Goal: Navigation & Orientation: Understand site structure

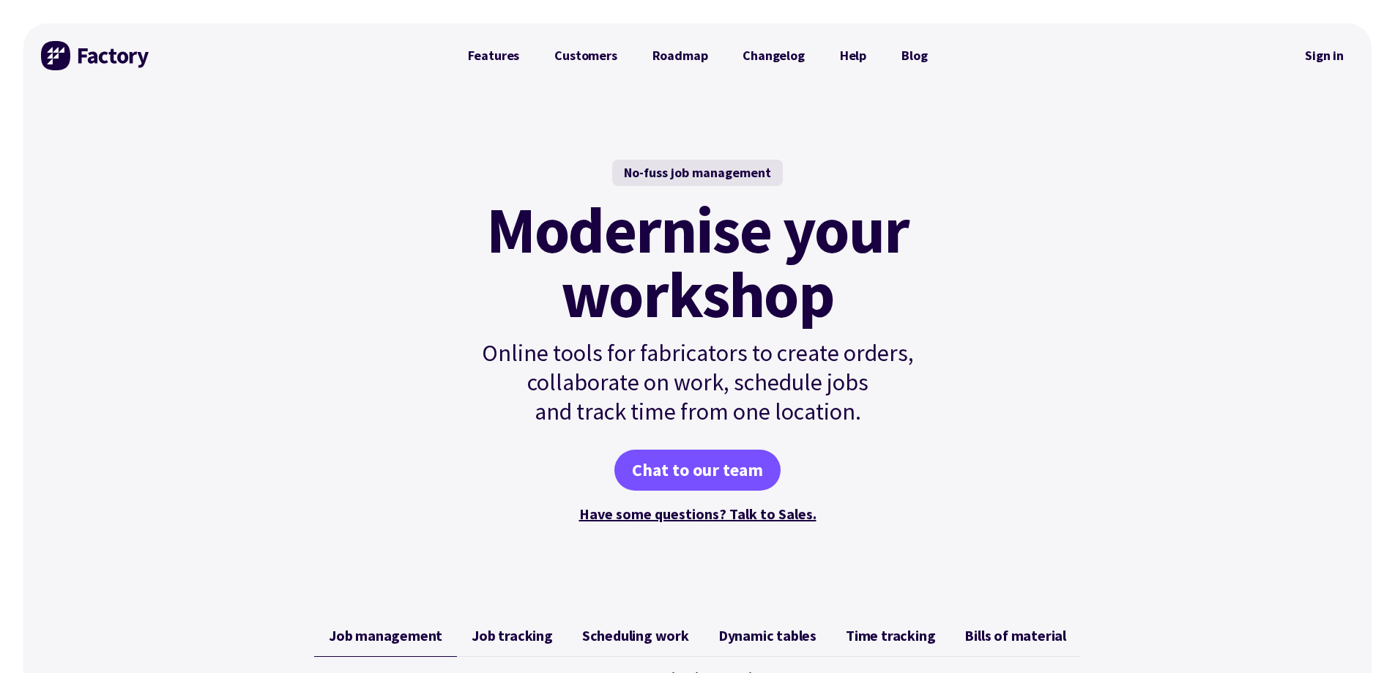
click at [1101, 240] on div "No-fuss job management Modernise your workshop Online tools for fabricators to …" at bounding box center [697, 343] width 1348 height 510
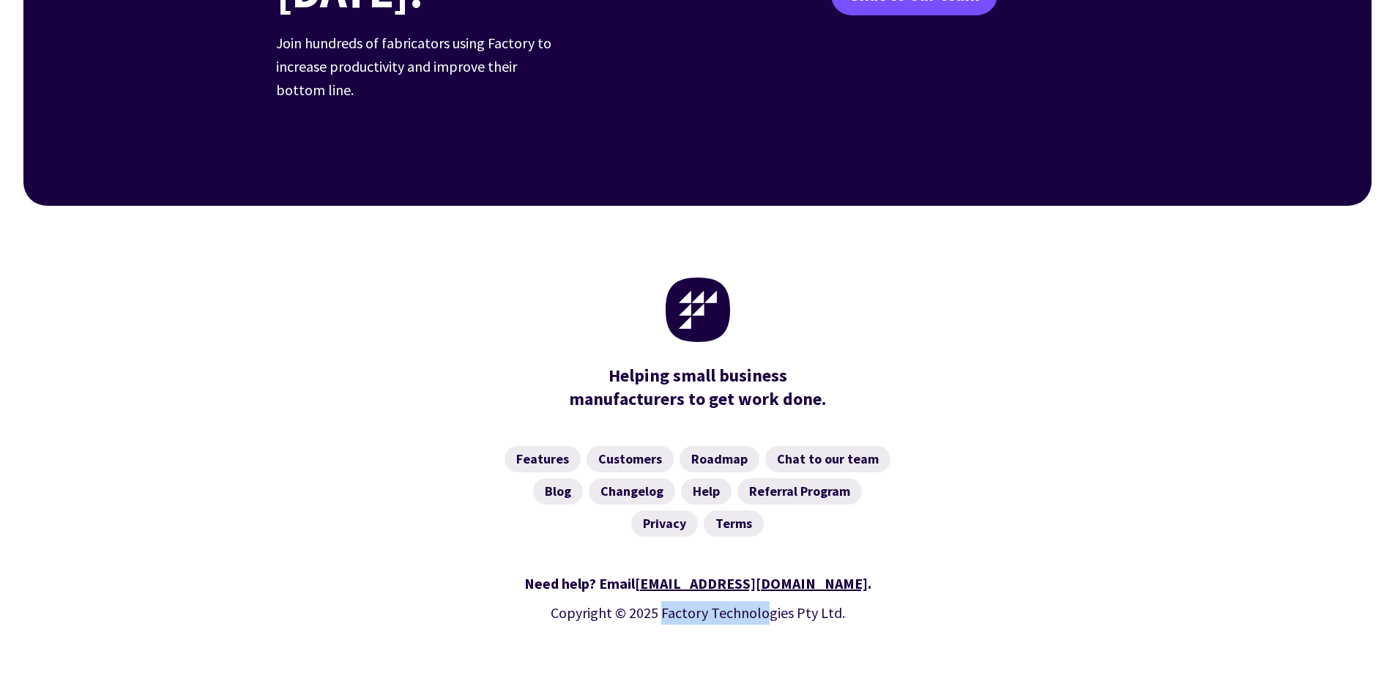
drag, startPoint x: 666, startPoint y: 572, endPoint x: 810, endPoint y: 546, distance: 146.5
click at [763, 601] on p "Copyright © 2025 Factory Technologies Pty Ltd." at bounding box center [698, 612] width 844 height 23
copy p "Factory Technol"
click at [867, 572] on div "Need help? Email [EMAIL_ADDRESS][DOMAIN_NAME] ." at bounding box center [698, 583] width 844 height 23
drag, startPoint x: 661, startPoint y: 569, endPoint x: 809, endPoint y: 565, distance: 148.0
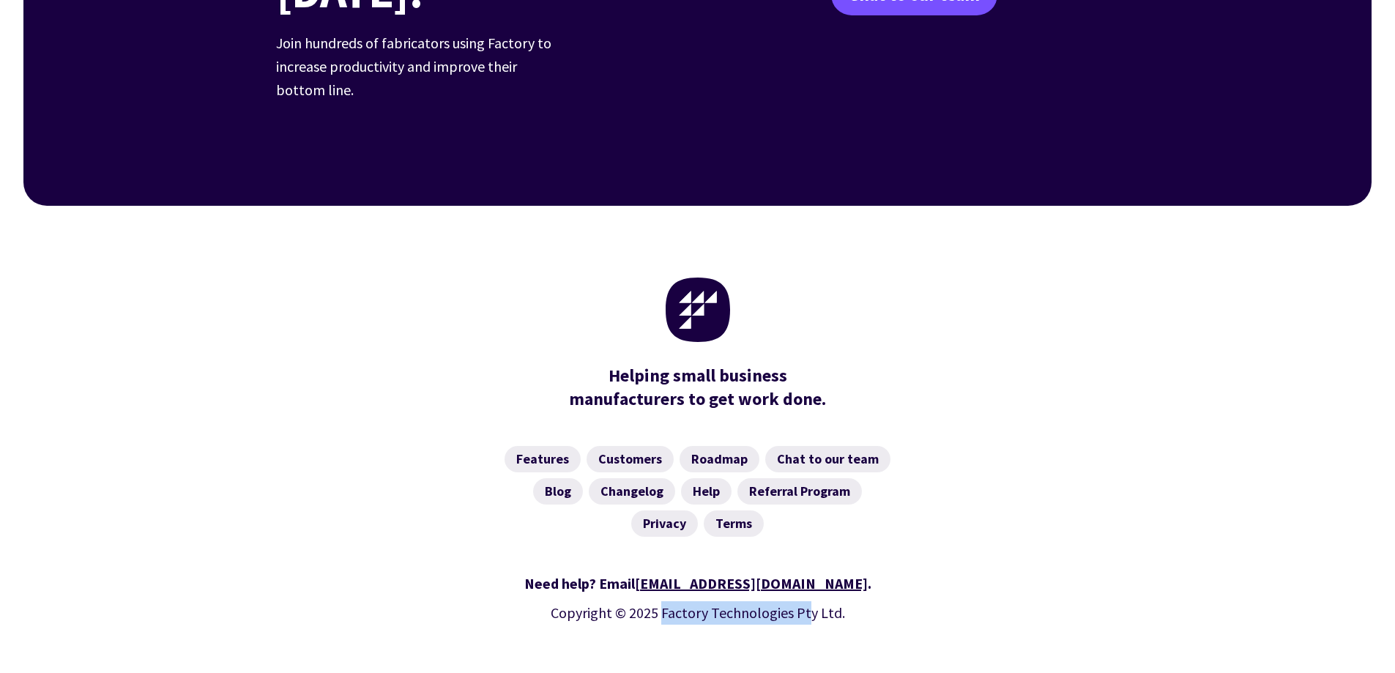
click at [809, 601] on p "Copyright © 2025 Factory Technologies Pty Ltd." at bounding box center [698, 612] width 844 height 23
copy p "Factory Technologies Pt"
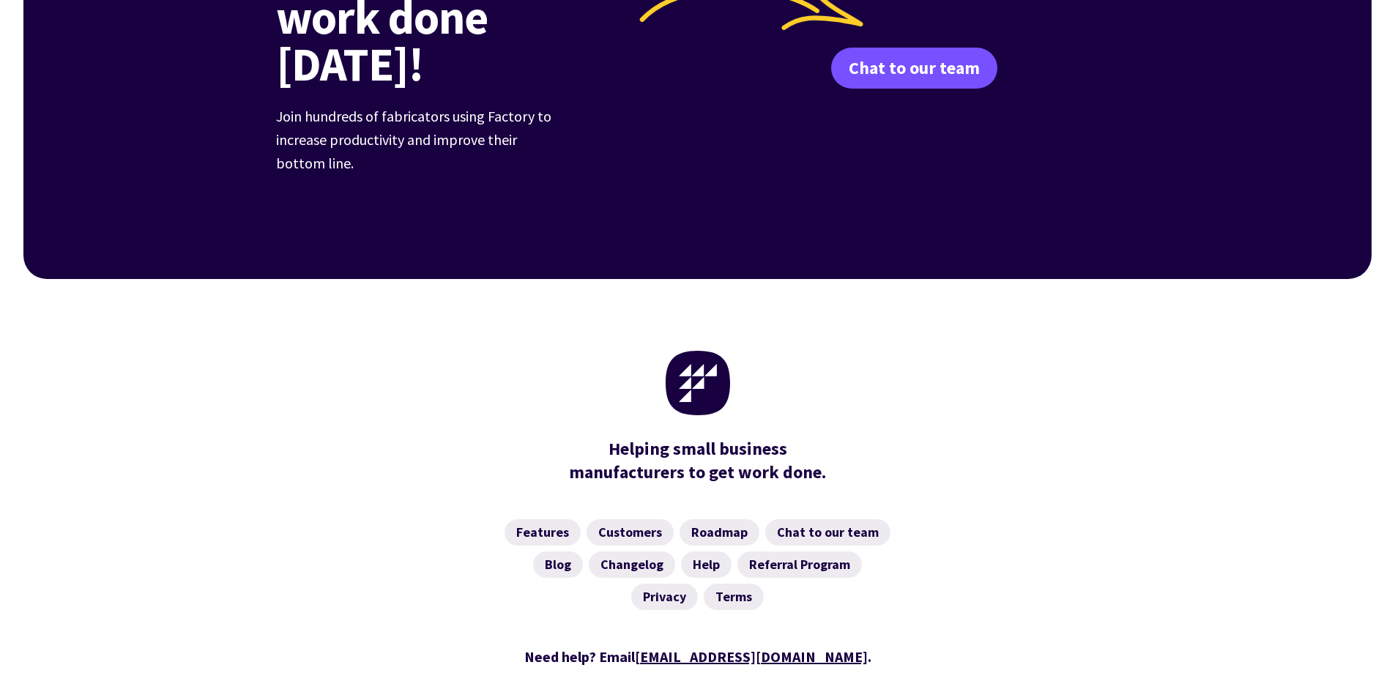
drag, startPoint x: 864, startPoint y: 610, endPoint x: 850, endPoint y: 645, distance: 37.8
click at [864, 645] on div "Need help? Email [EMAIL_ADDRESS][DOMAIN_NAME] ." at bounding box center [698, 656] width 844 height 23
drag, startPoint x: 838, startPoint y: 638, endPoint x: 662, endPoint y: 637, distance: 175.8
click at [662, 672] on p "Copyright © 2025 Factory Technologies Pty Ltd." at bounding box center [698, 686] width 844 height 23
copy p "Factory Technologies Pty Ltd"
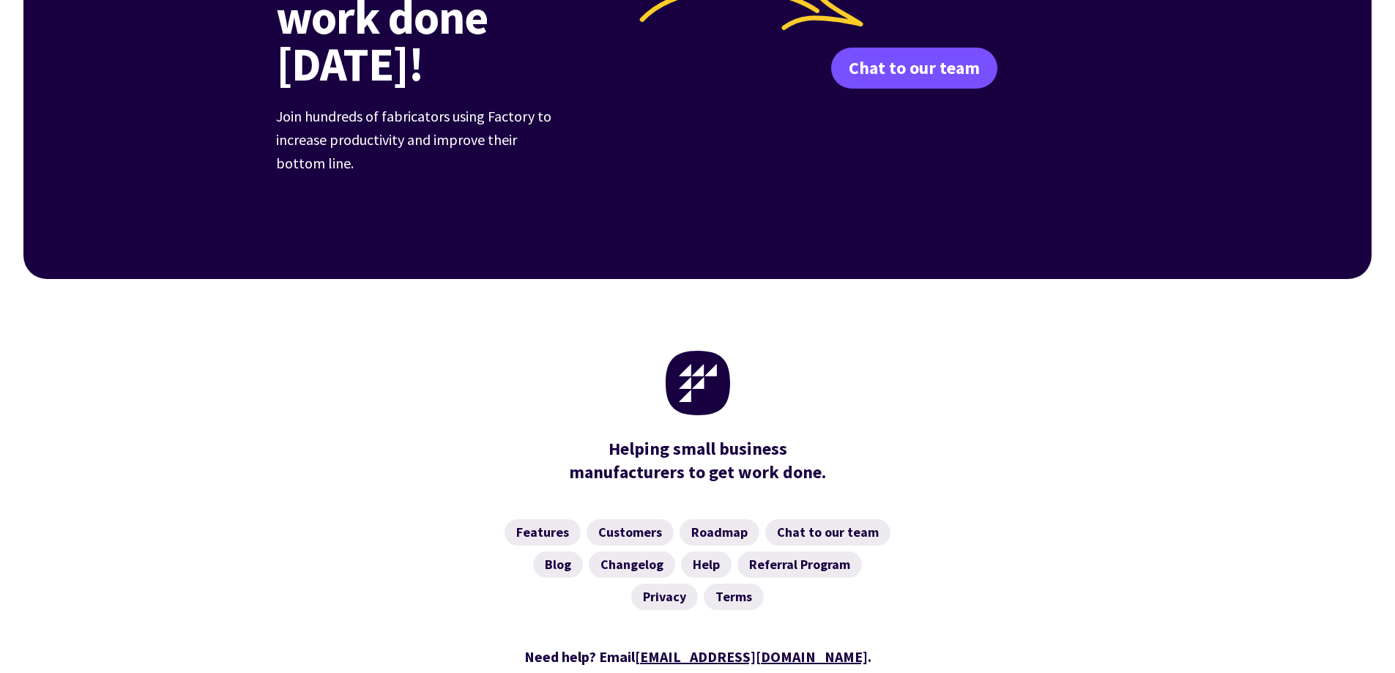
click at [824, 672] on p "Copyright © 2025 Factory Technologies Pty Ltd." at bounding box center [698, 686] width 844 height 23
drag, startPoint x: 850, startPoint y: 636, endPoint x: 664, endPoint y: 642, distance: 186.9
click at [664, 672] on p "Copyright © 2025 Factory Technologies Pty Ltd." at bounding box center [698, 686] width 844 height 23
copy p "Factory Technologies Pty Ltd."
